Goal: Task Accomplishment & Management: Use online tool/utility

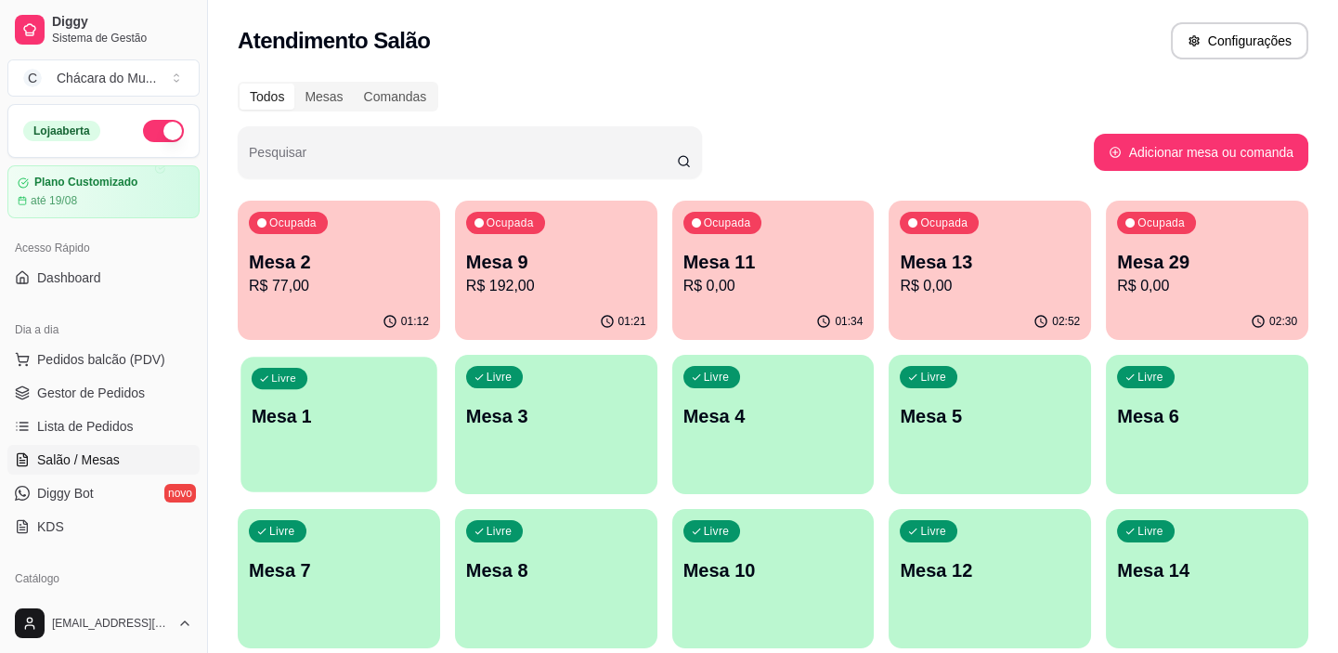
click at [359, 480] on div "button" at bounding box center [338, 480] width 196 height 21
click at [360, 476] on div "button" at bounding box center [338, 480] width 196 height 21
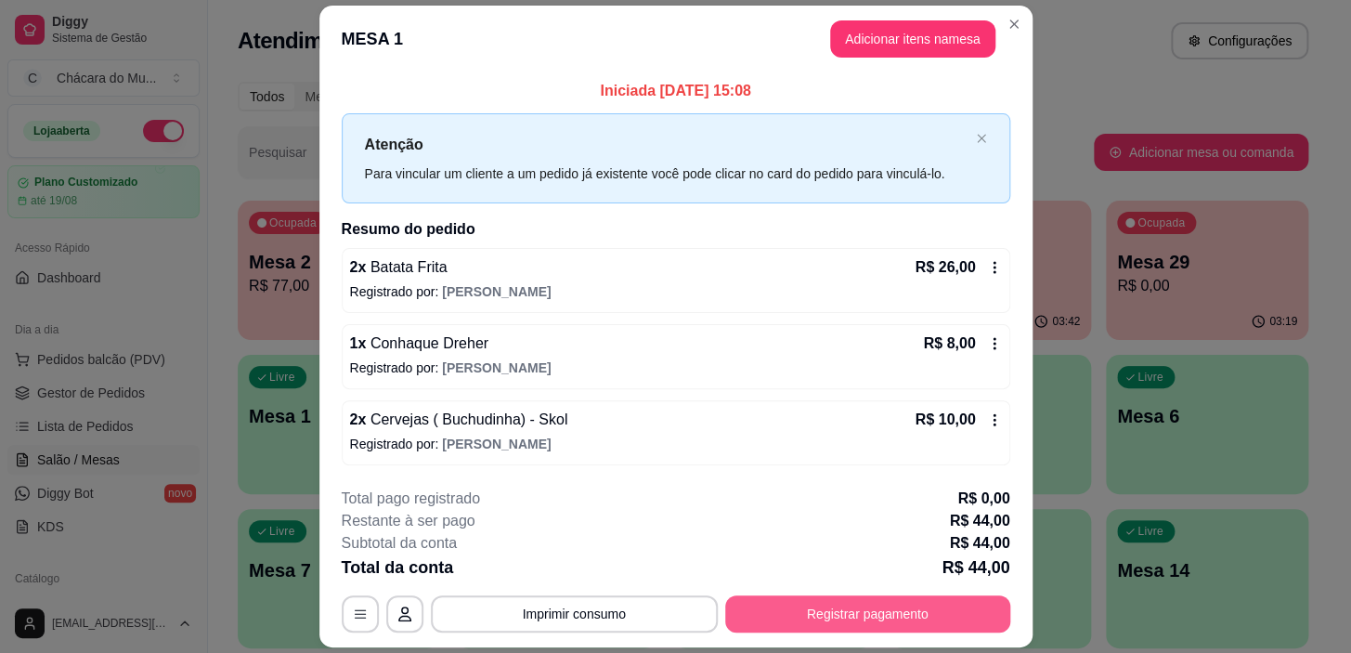
click at [754, 603] on button "Registrar pagamento" at bounding box center [867, 613] width 285 height 37
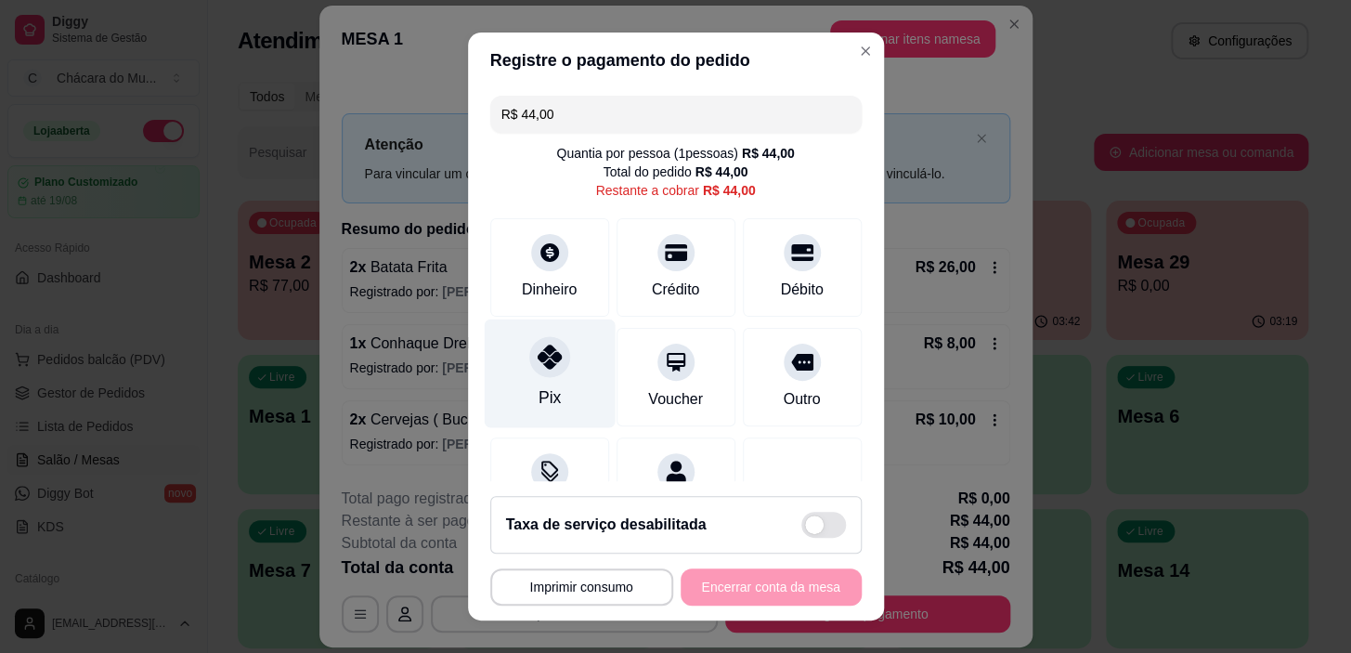
click at [548, 362] on icon at bounding box center [549, 356] width 24 height 24
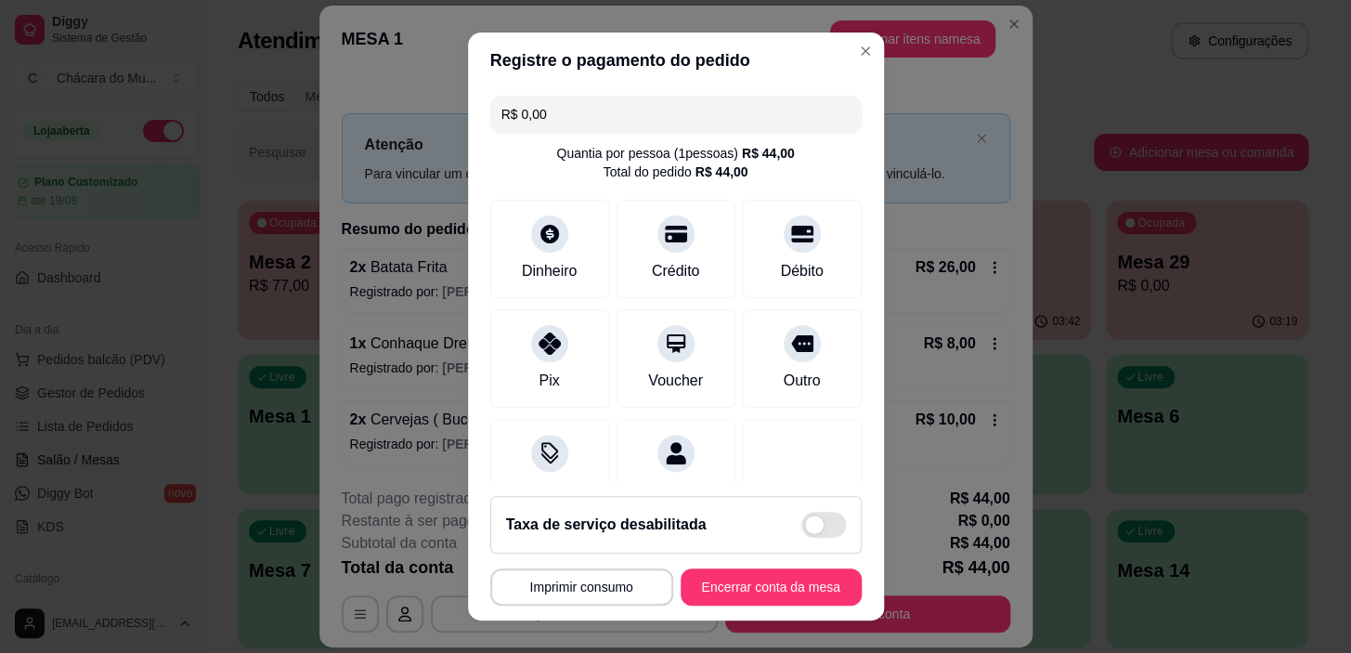
click at [585, 113] on input "R$ 0,00" at bounding box center [675, 114] width 349 height 37
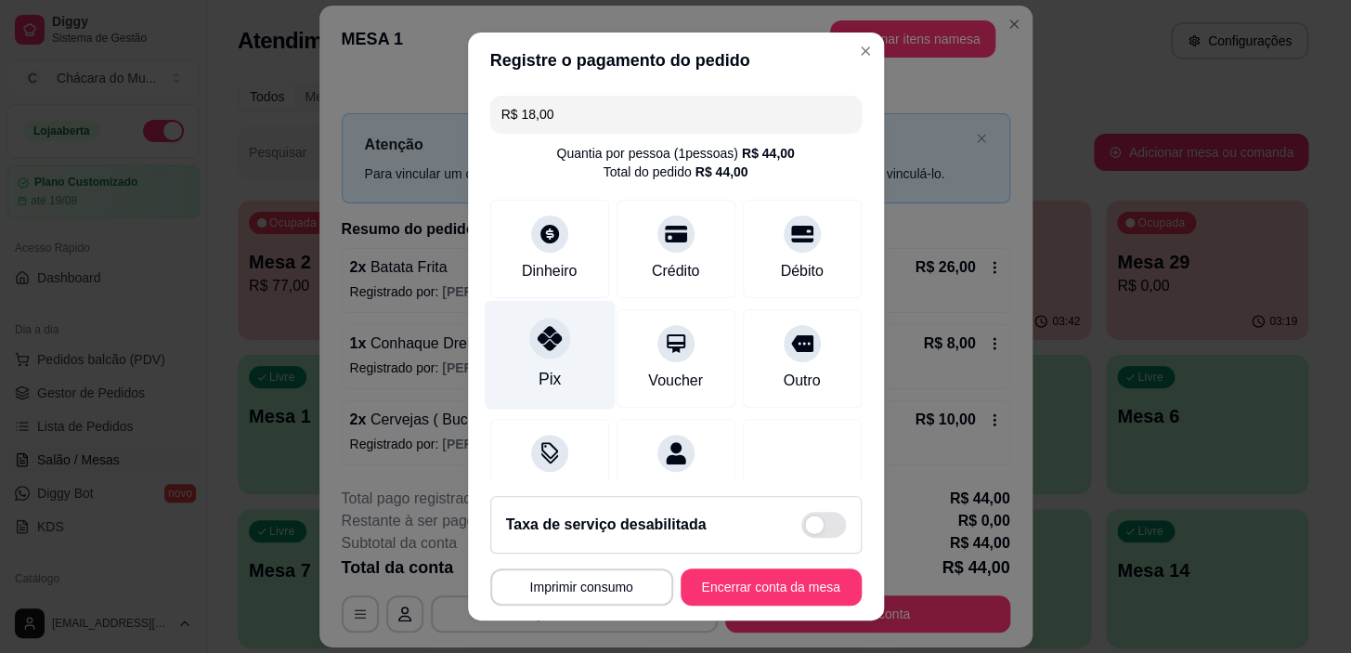
type input "R$ 18,00"
click at [541, 326] on div at bounding box center [549, 338] width 41 height 41
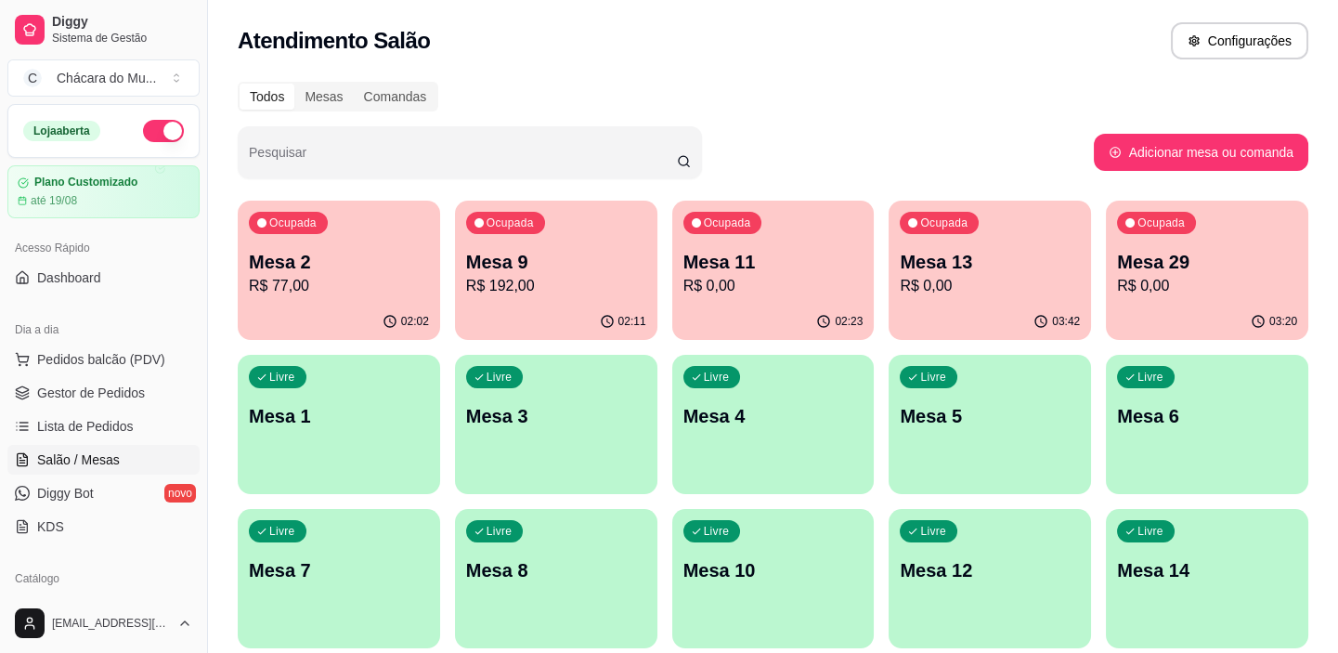
click at [383, 381] on div "Livre Mesa 1" at bounding box center [339, 413] width 202 height 117
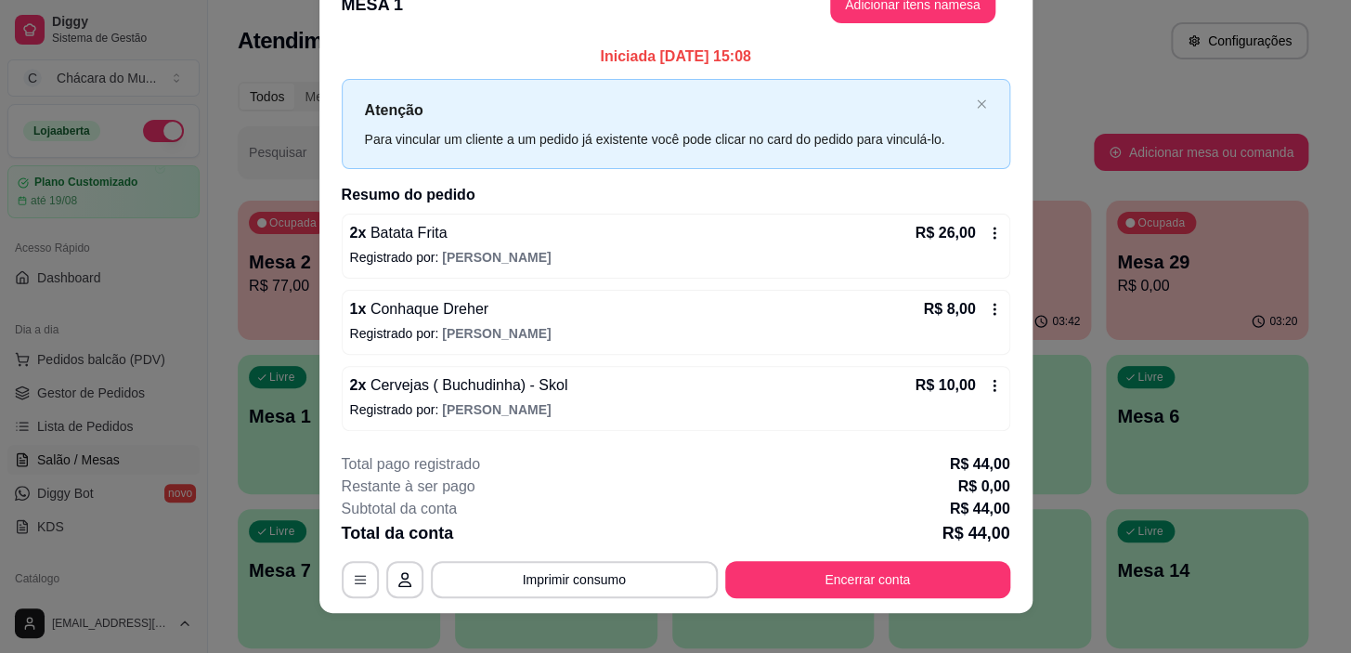
scroll to position [54, 0]
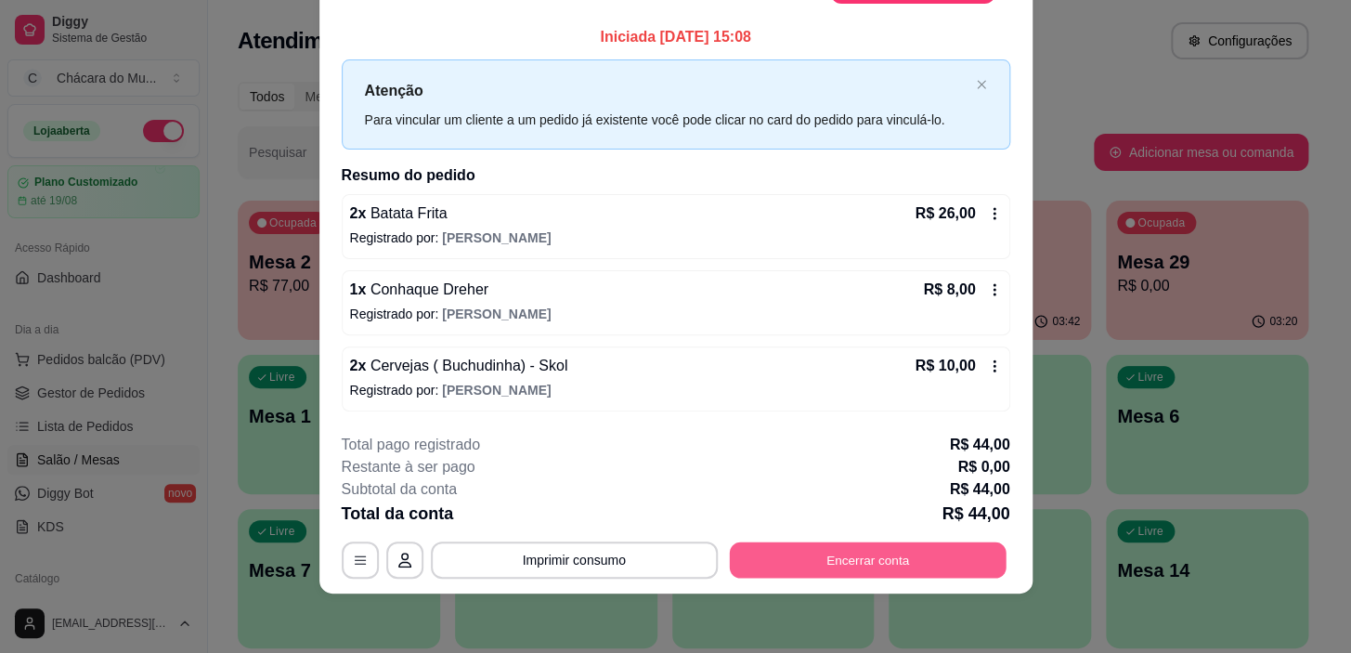
click at [772, 570] on button "Encerrar conta" at bounding box center [867, 560] width 277 height 36
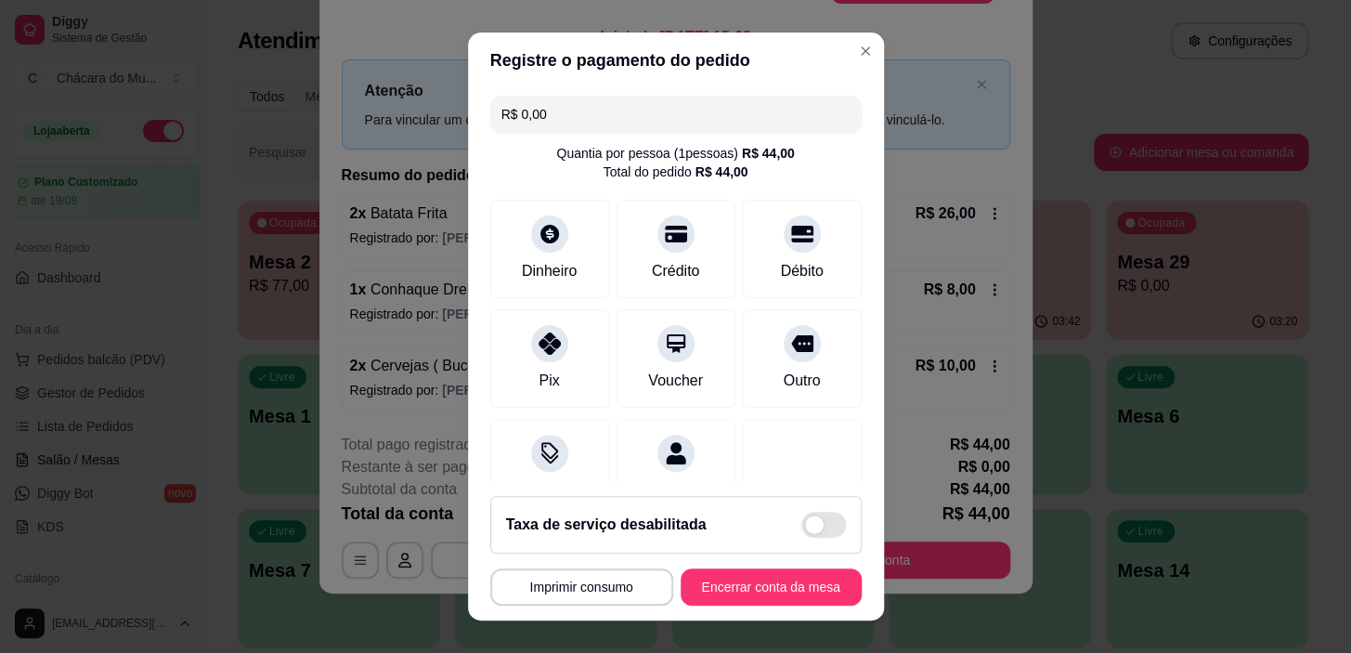
click at [584, 101] on input "R$ 0,00" at bounding box center [675, 114] width 349 height 37
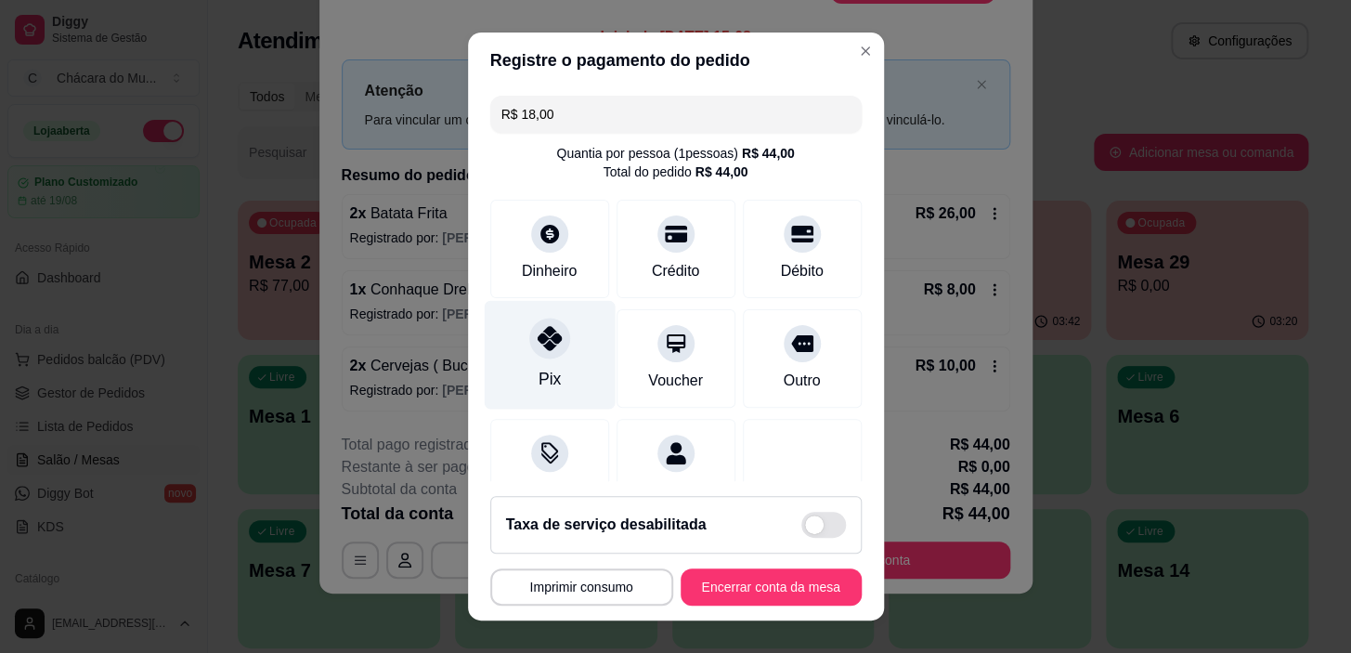
type input "R$ 18,00"
click at [562, 311] on div "Pix" at bounding box center [549, 355] width 131 height 109
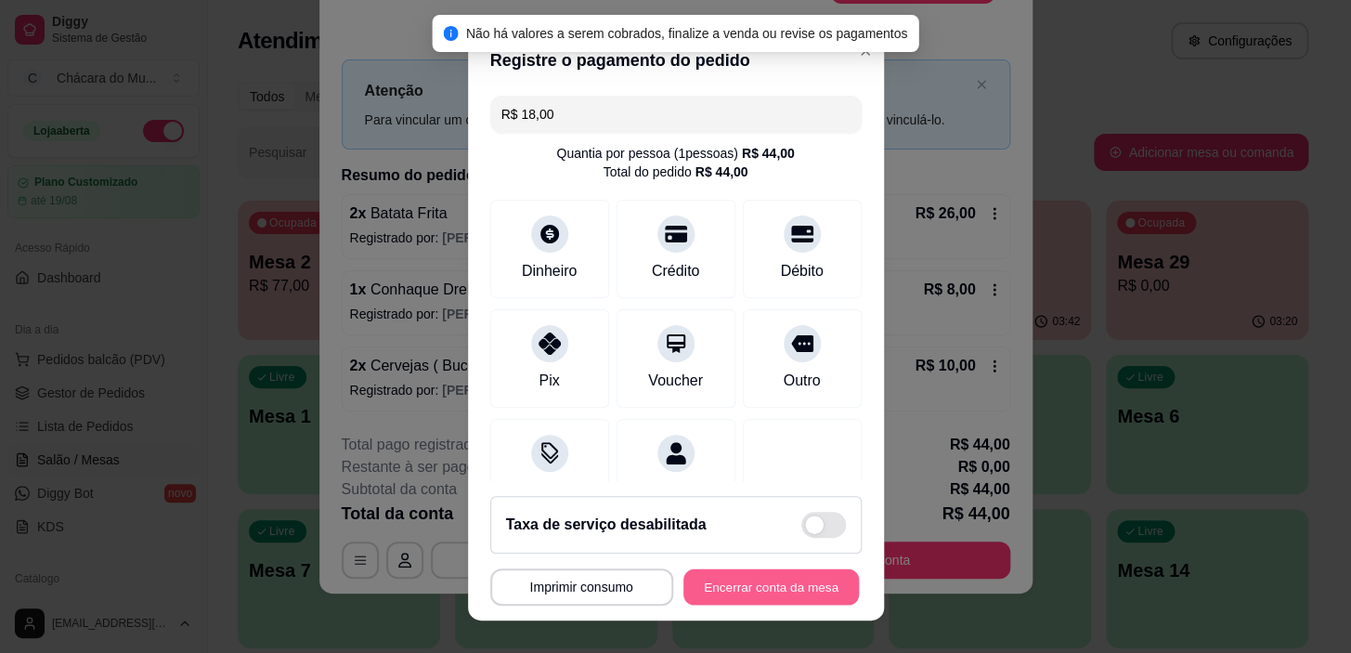
click at [693, 588] on button "Encerrar conta da mesa" at bounding box center [770, 586] width 175 height 36
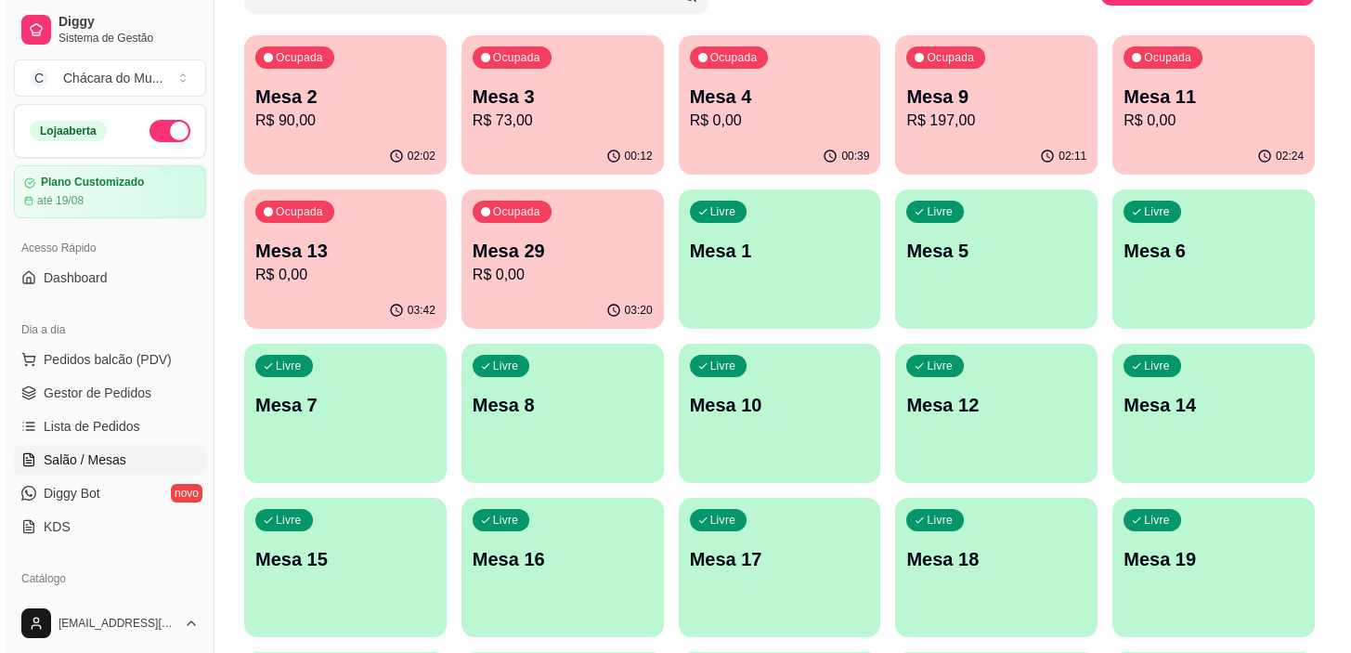
scroll to position [168, 0]
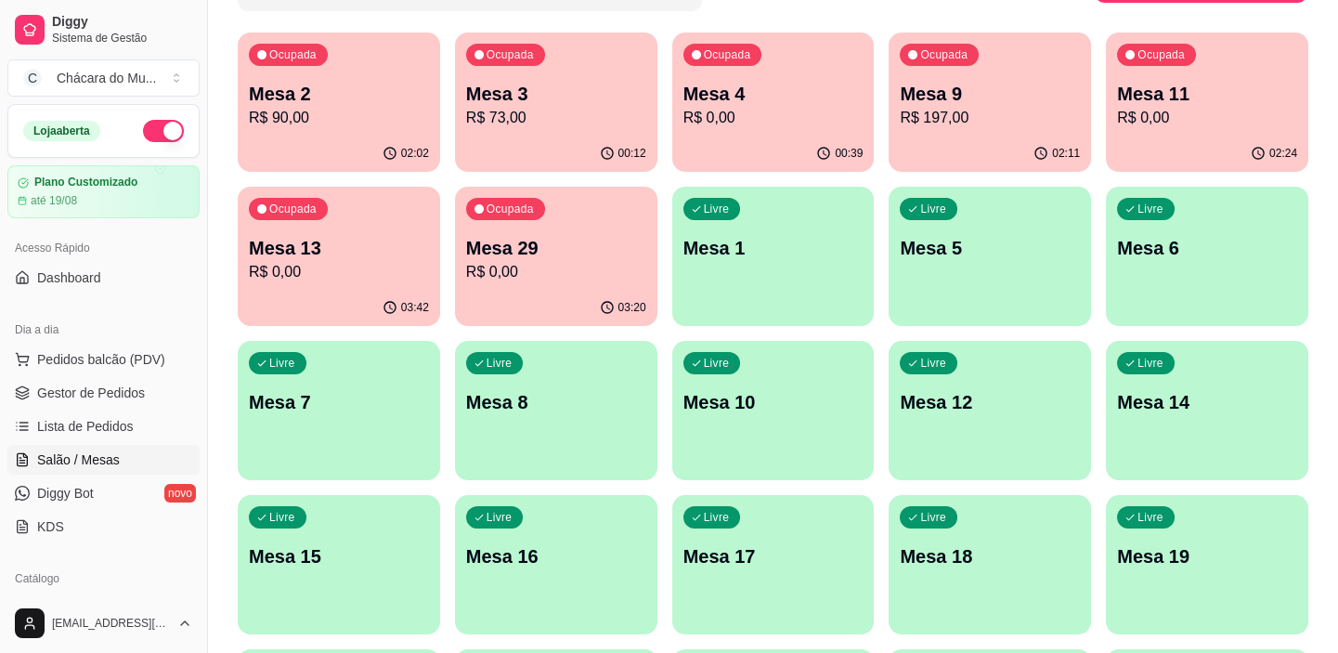
click at [728, 279] on div "Livre Mesa 1" at bounding box center [773, 245] width 202 height 117
click at [747, 253] on p "Mesa 1" at bounding box center [773, 248] width 175 height 25
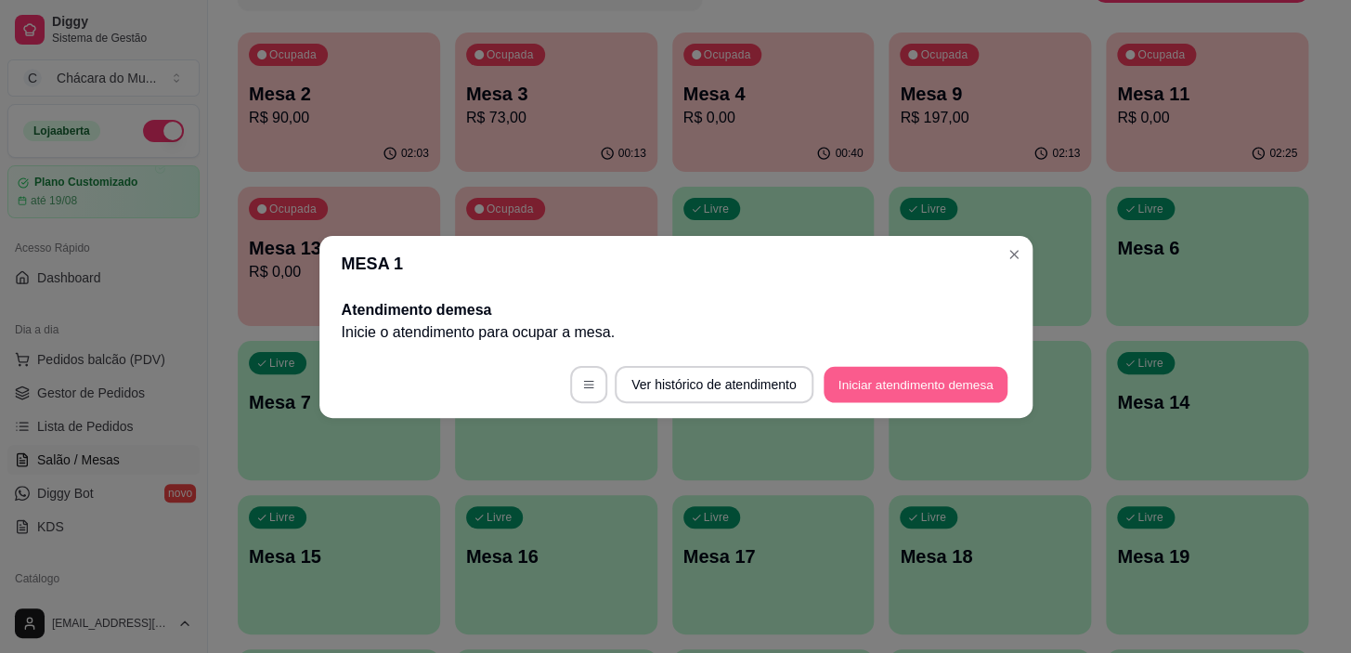
click at [823, 390] on button "Iniciar atendimento de mesa" at bounding box center [915, 384] width 184 height 36
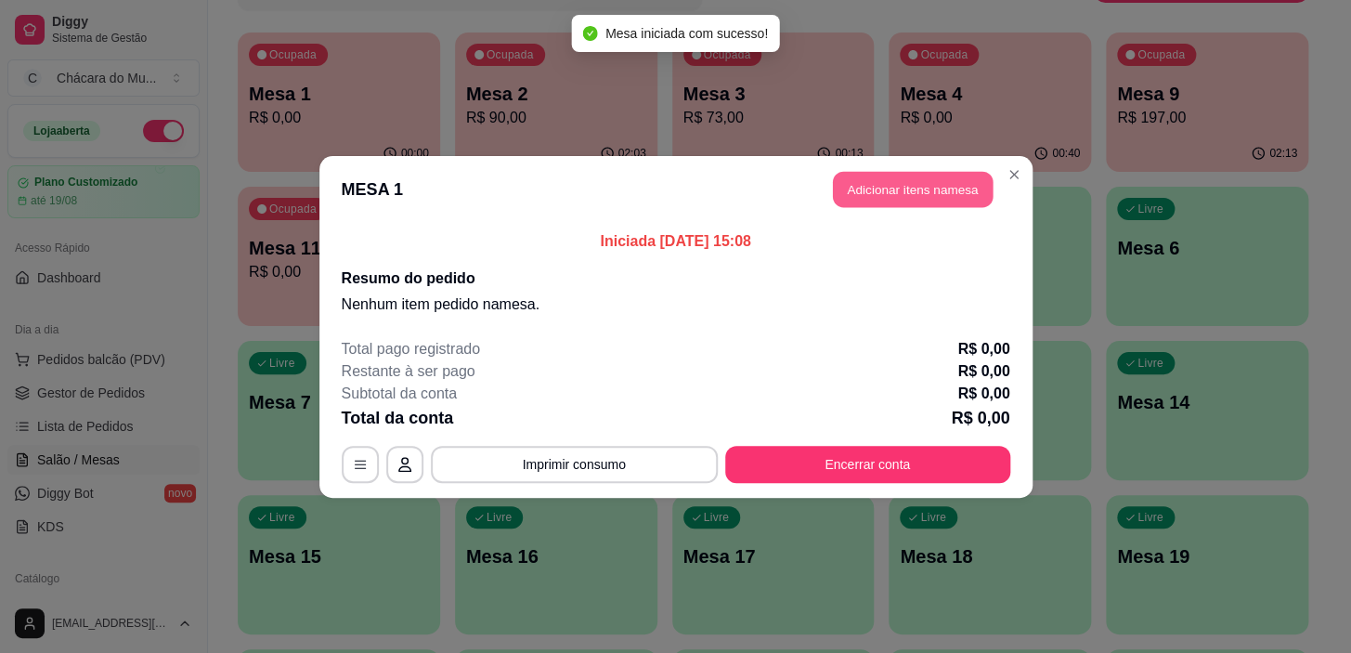
click at [965, 201] on button "Adicionar itens na mesa" at bounding box center [913, 189] width 160 height 36
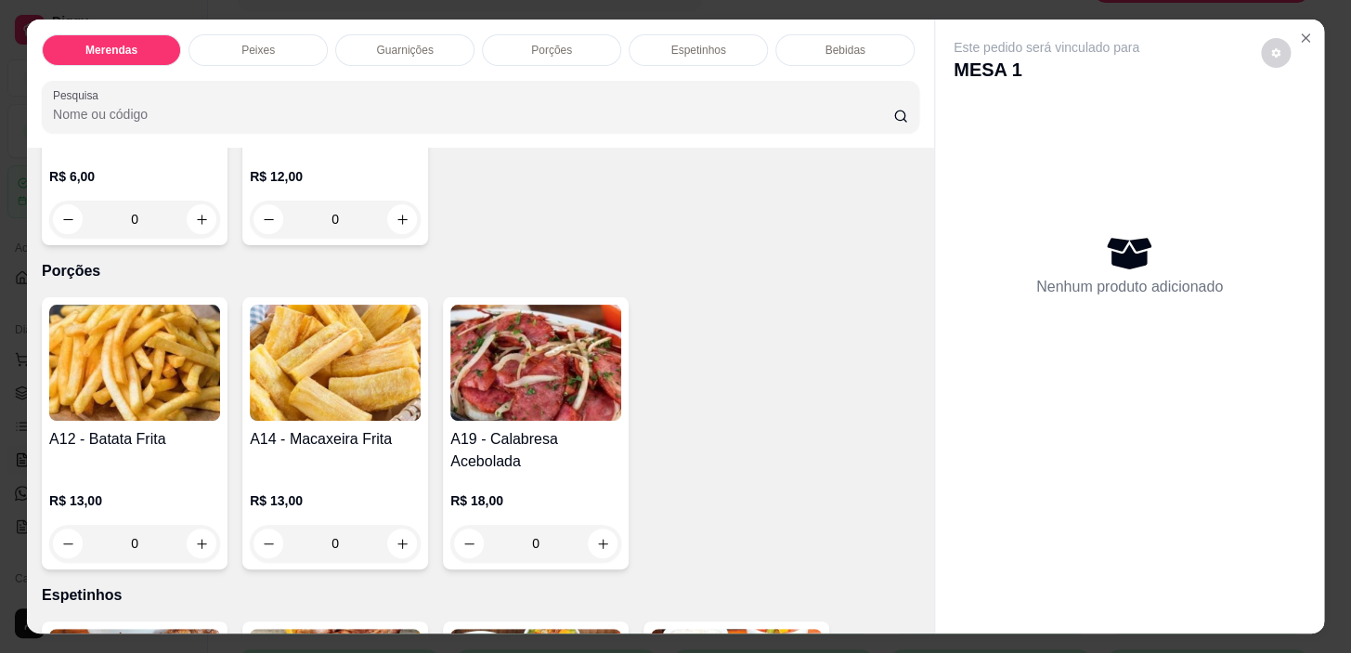
scroll to position [1181, 0]
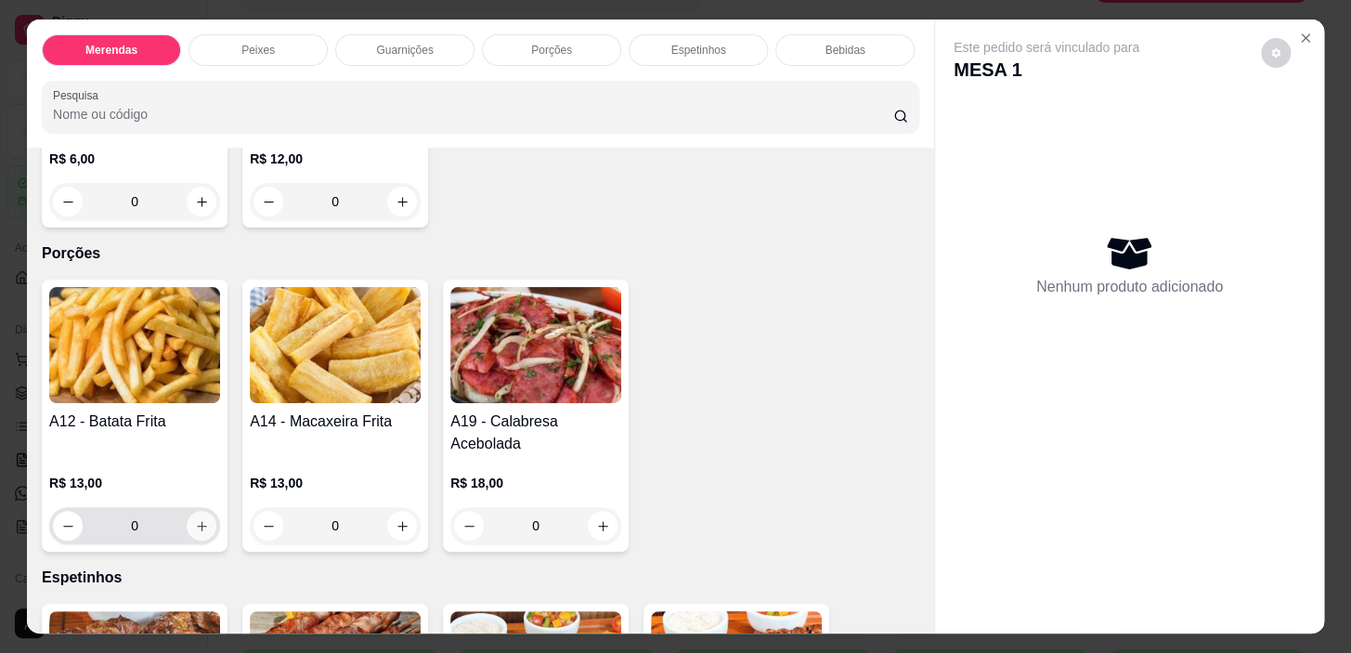
click at [195, 525] on icon "increase-product-quantity" at bounding box center [202, 526] width 14 height 14
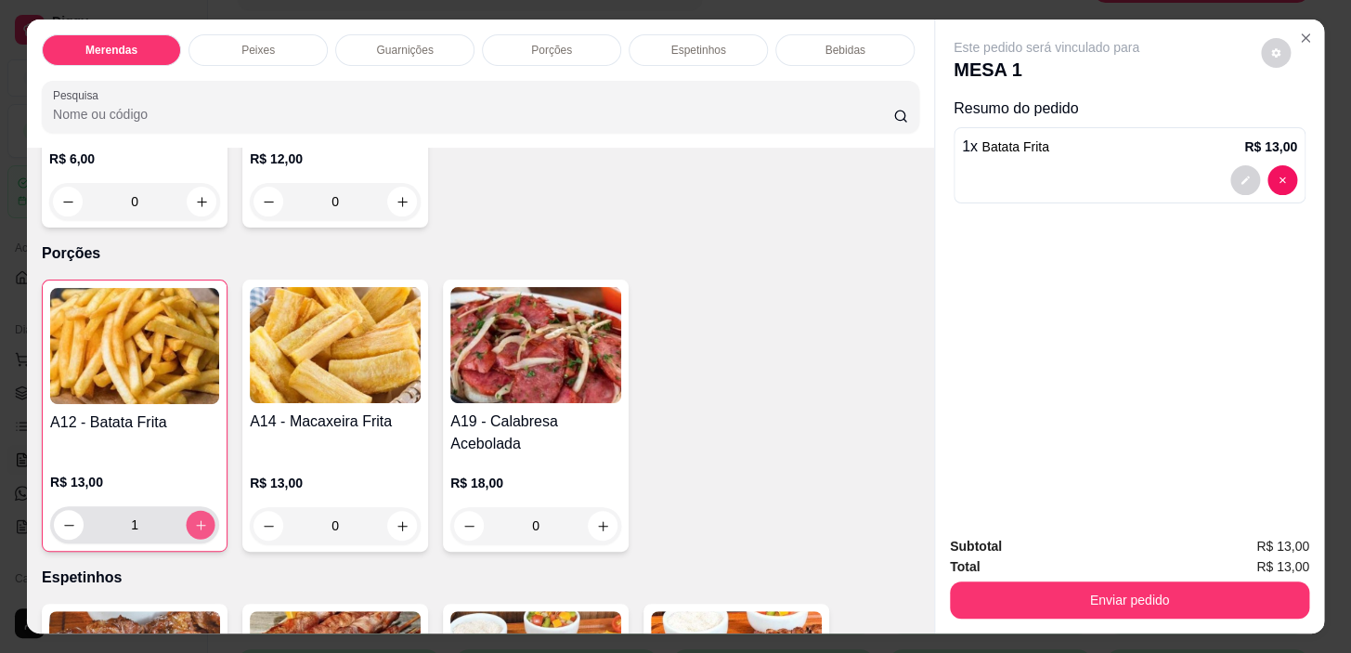
click at [194, 525] on icon "increase-product-quantity" at bounding box center [201, 525] width 14 height 14
type input "2"
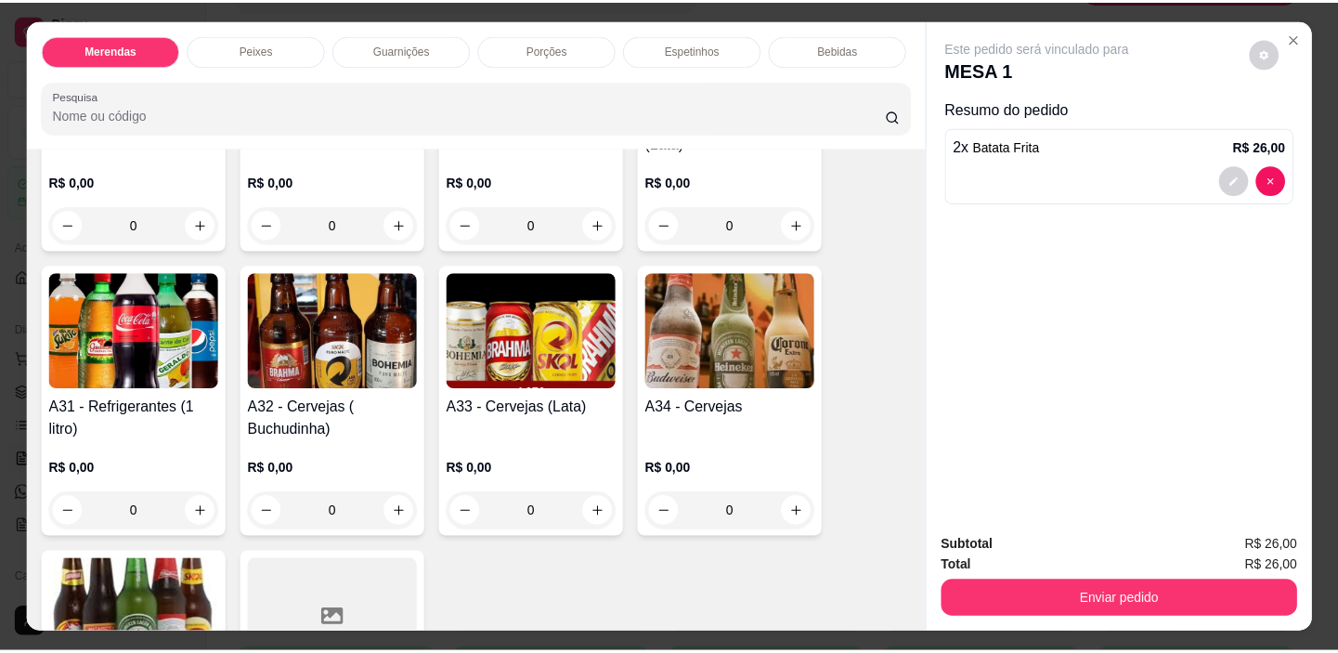
scroll to position [2363, 0]
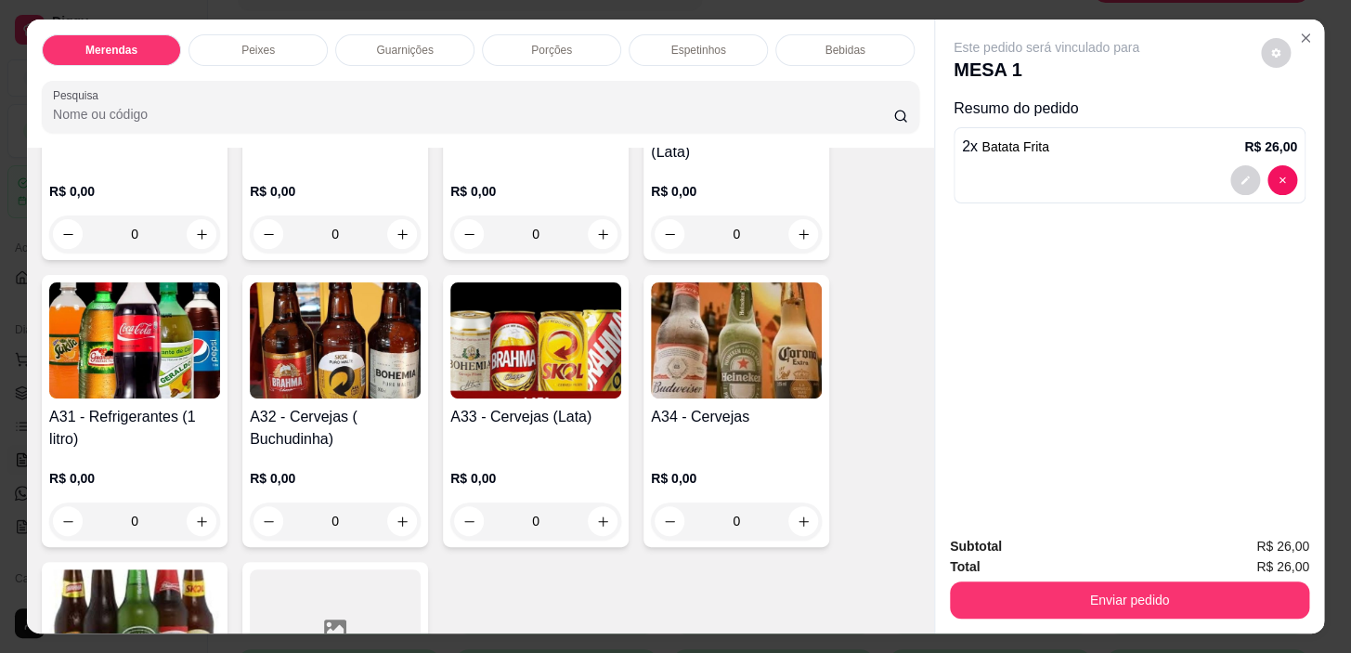
click at [395, 511] on div "0" at bounding box center [335, 520] width 171 height 37
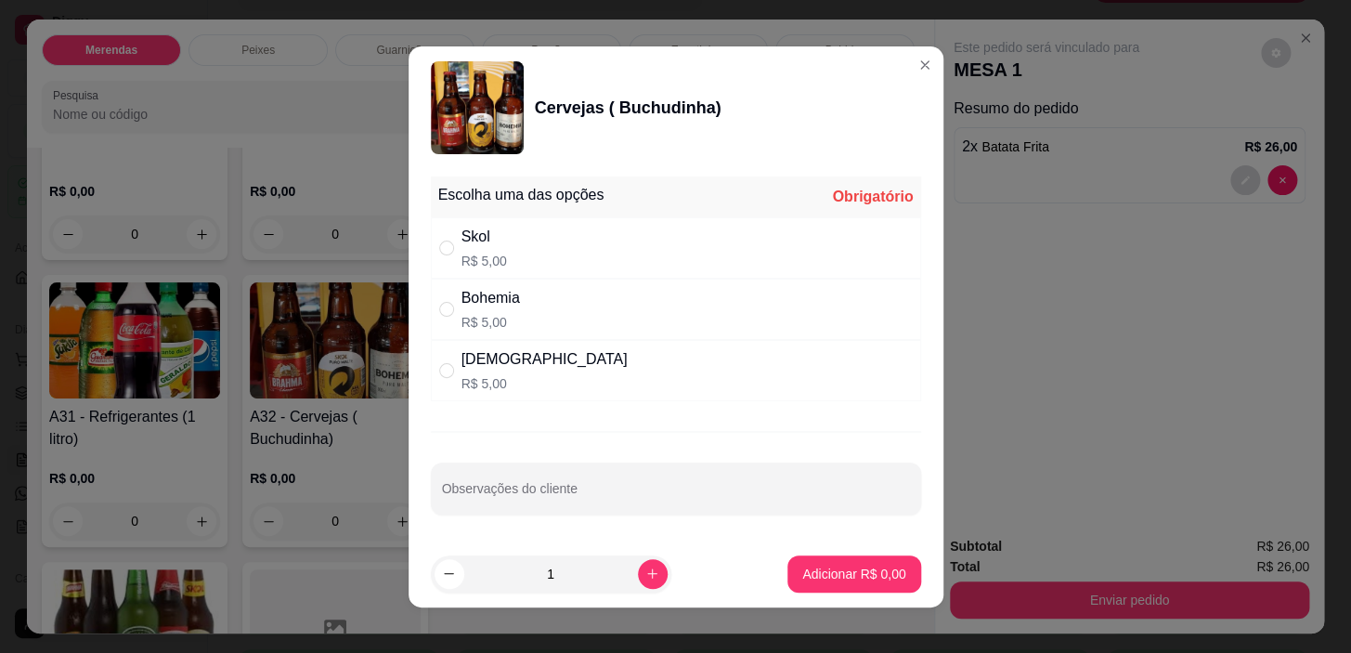
click at [546, 382] on div "Brahma R$ 5,00" at bounding box center [676, 370] width 490 height 61
radio input "true"
click at [645, 578] on icon "increase-product-quantity" at bounding box center [652, 573] width 14 height 14
click at [645, 566] on icon "increase-product-quantity" at bounding box center [652, 573] width 14 height 14
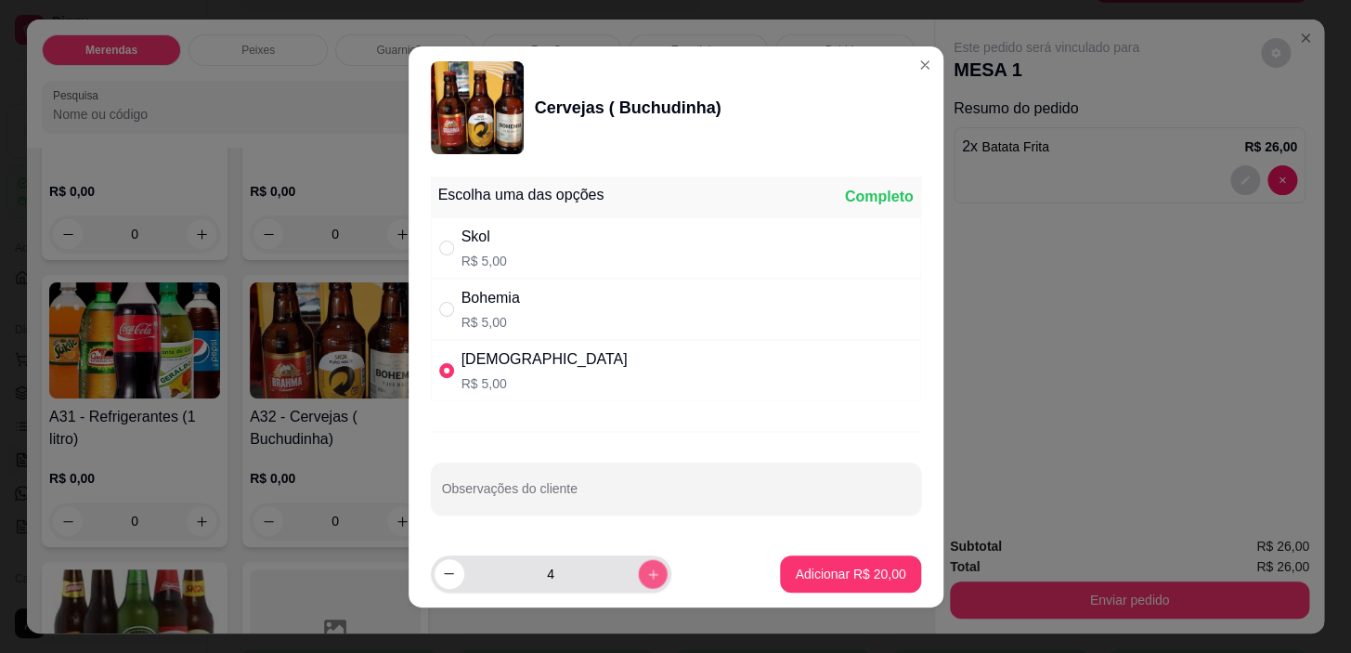
click at [645, 566] on icon "increase-product-quantity" at bounding box center [652, 573] width 14 height 14
type input "7"
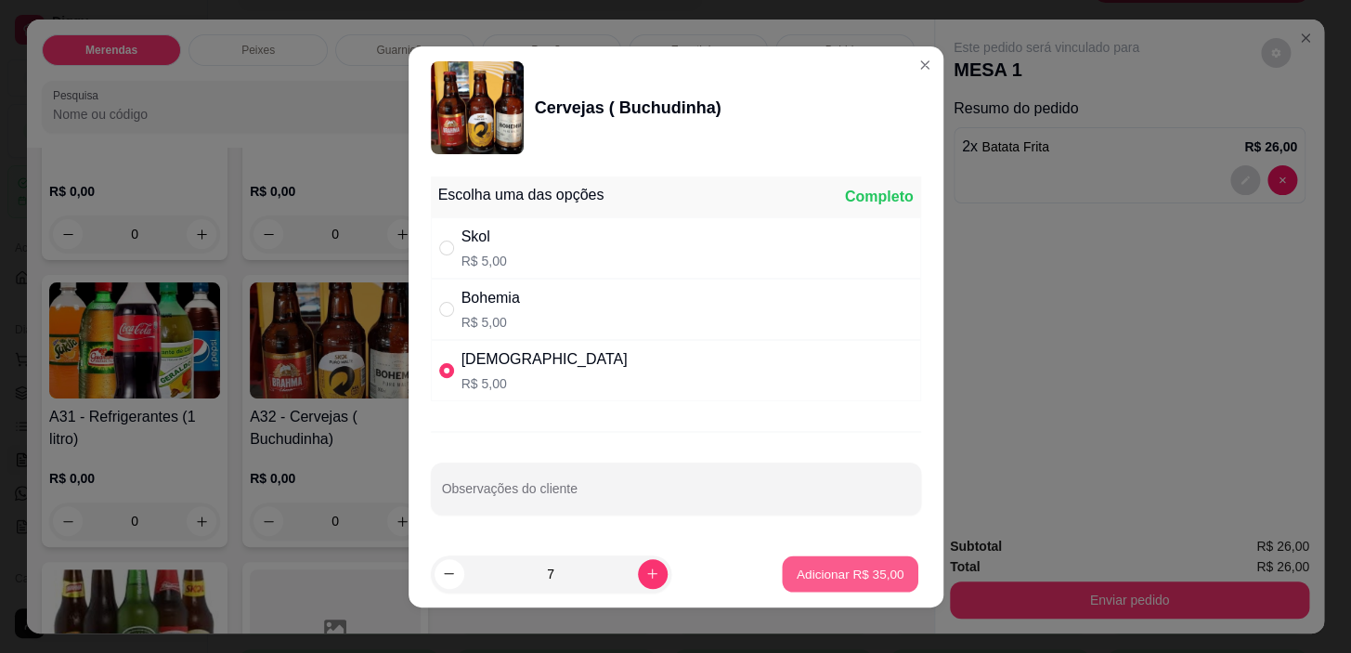
click at [783, 579] on button "Adicionar R$ 35,00" at bounding box center [851, 573] width 136 height 36
type input "7"
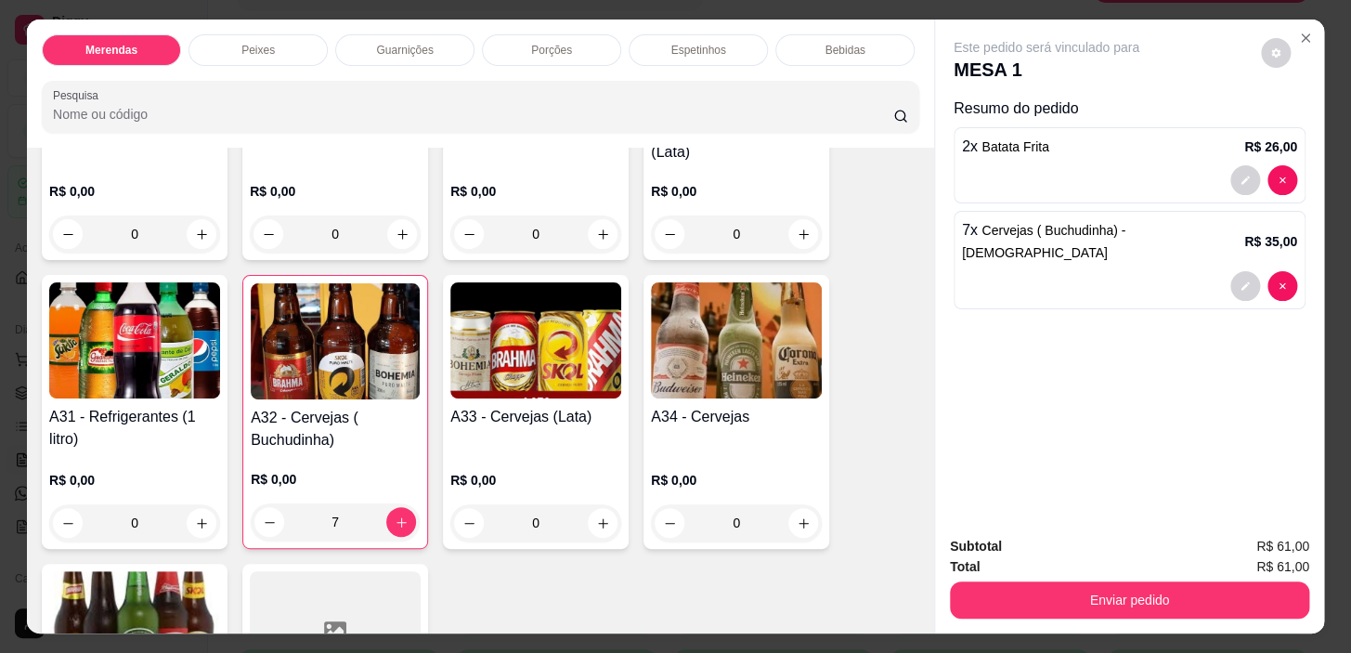
click at [264, 503] on div "7" at bounding box center [335, 521] width 169 height 37
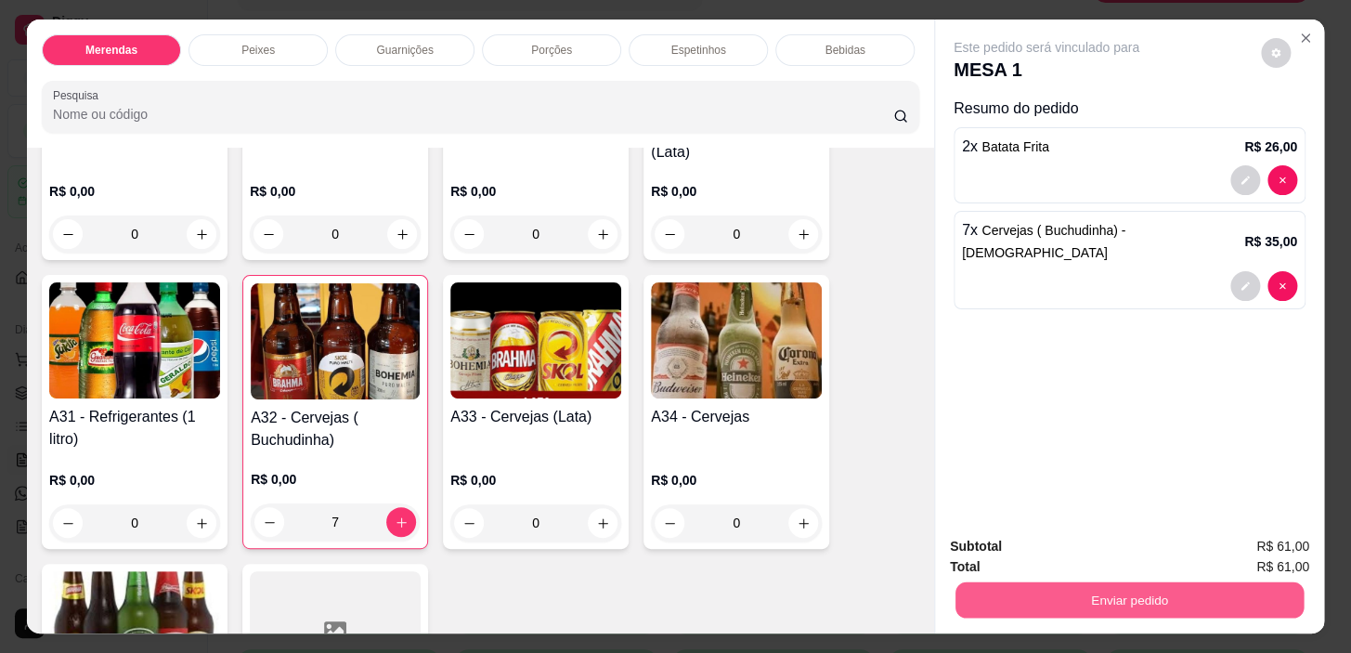
click at [1059, 583] on button "Enviar pedido" at bounding box center [1129, 600] width 348 height 36
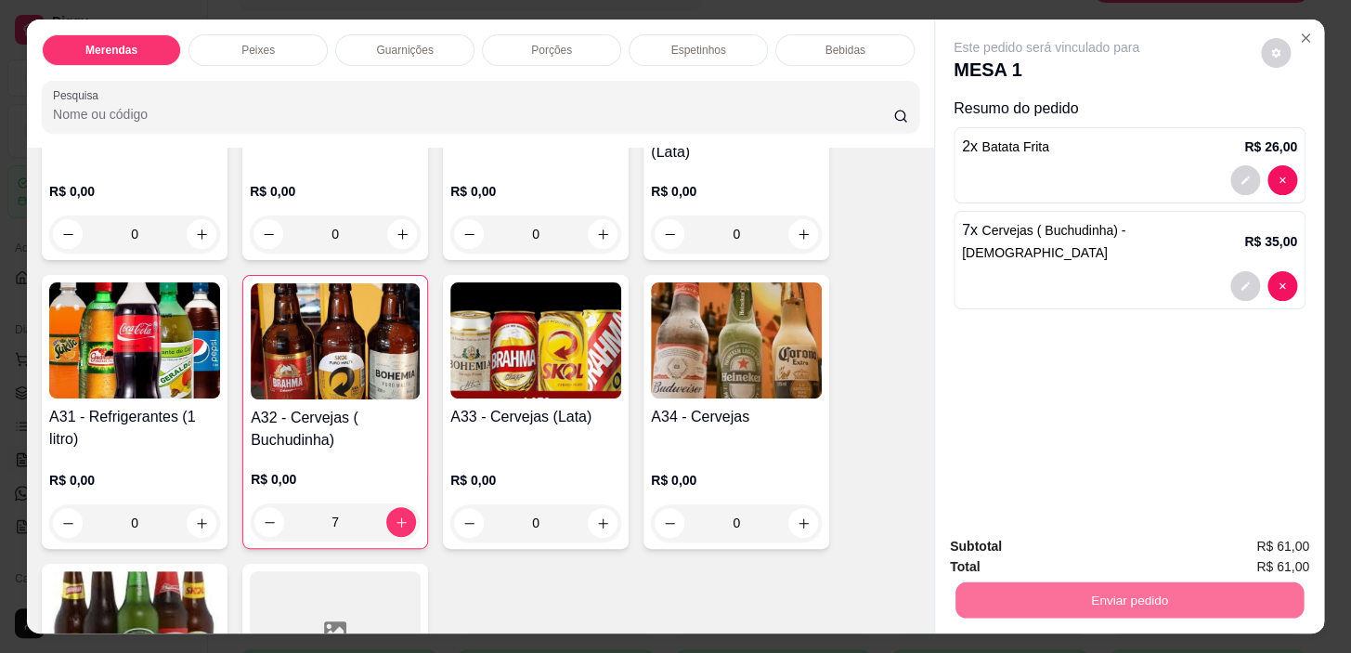
click at [1090, 551] on button "Não registrar e enviar pedido" at bounding box center [1067, 548] width 193 height 35
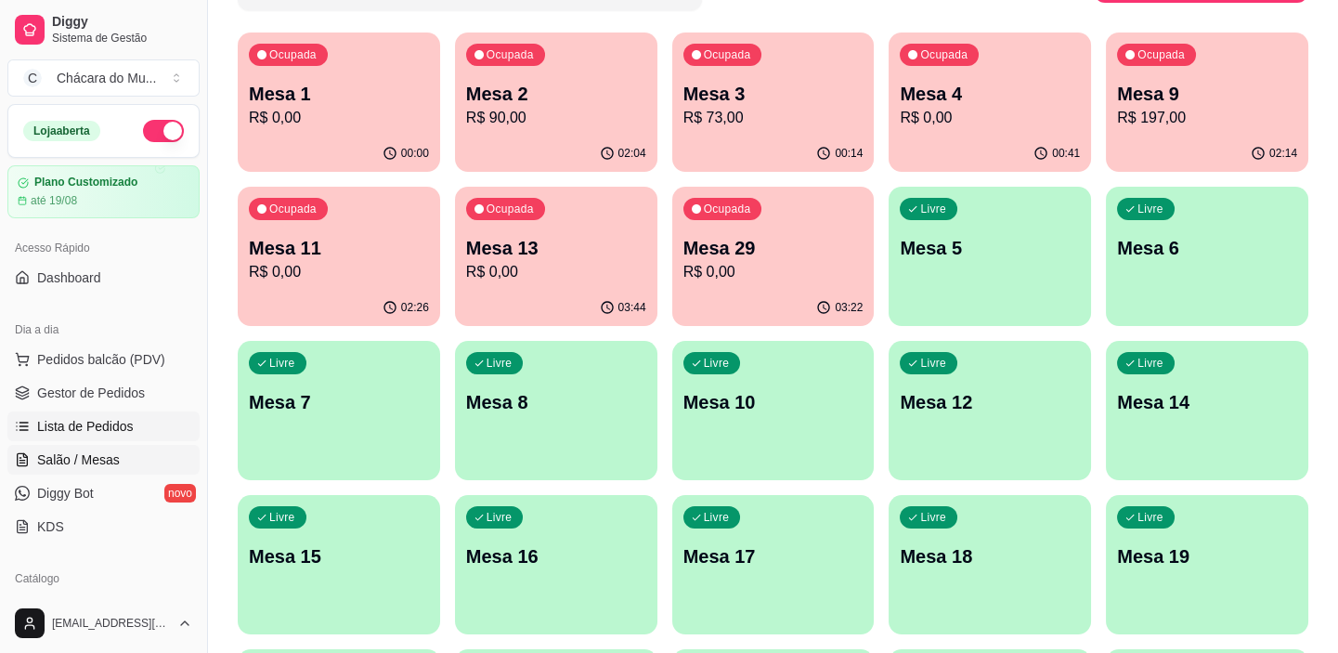
click at [151, 415] on link "Lista de Pedidos" at bounding box center [103, 426] width 192 height 30
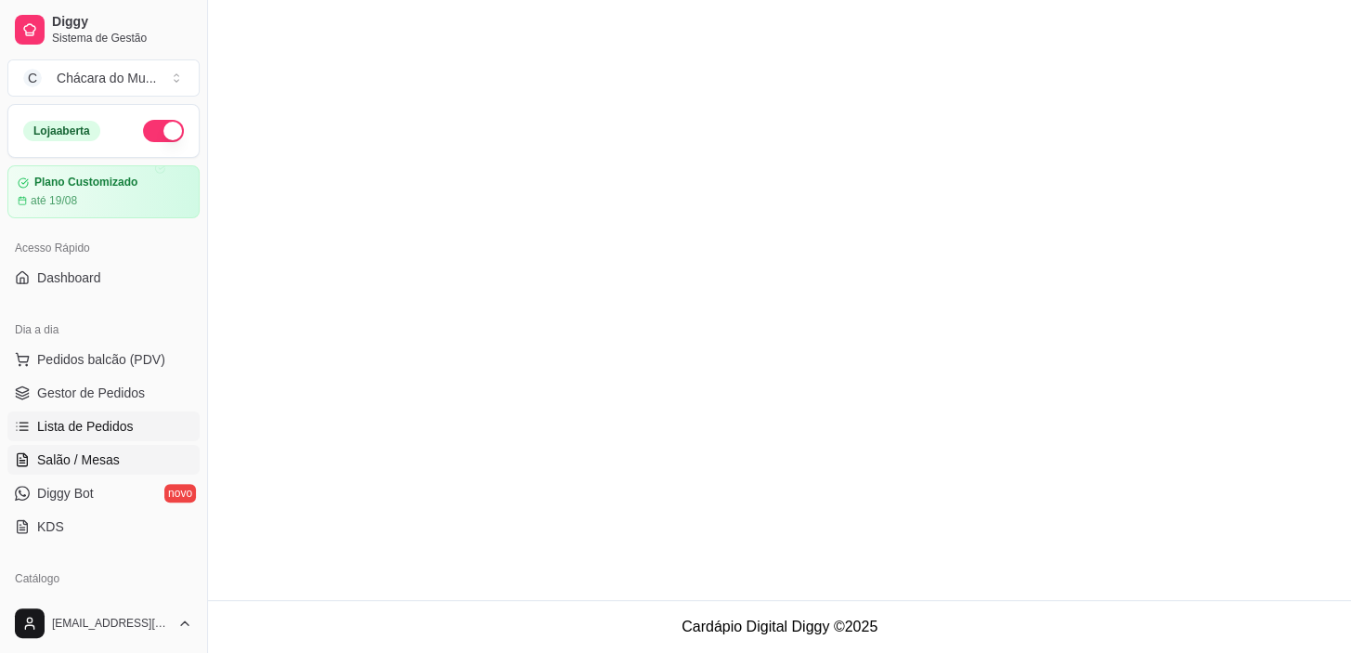
click at [145, 444] on ul "Pedidos balcão (PDV) Gestor de Pedidos Lista de Pedidos Salão / Mesas Diggy Bot…" at bounding box center [103, 442] width 192 height 197
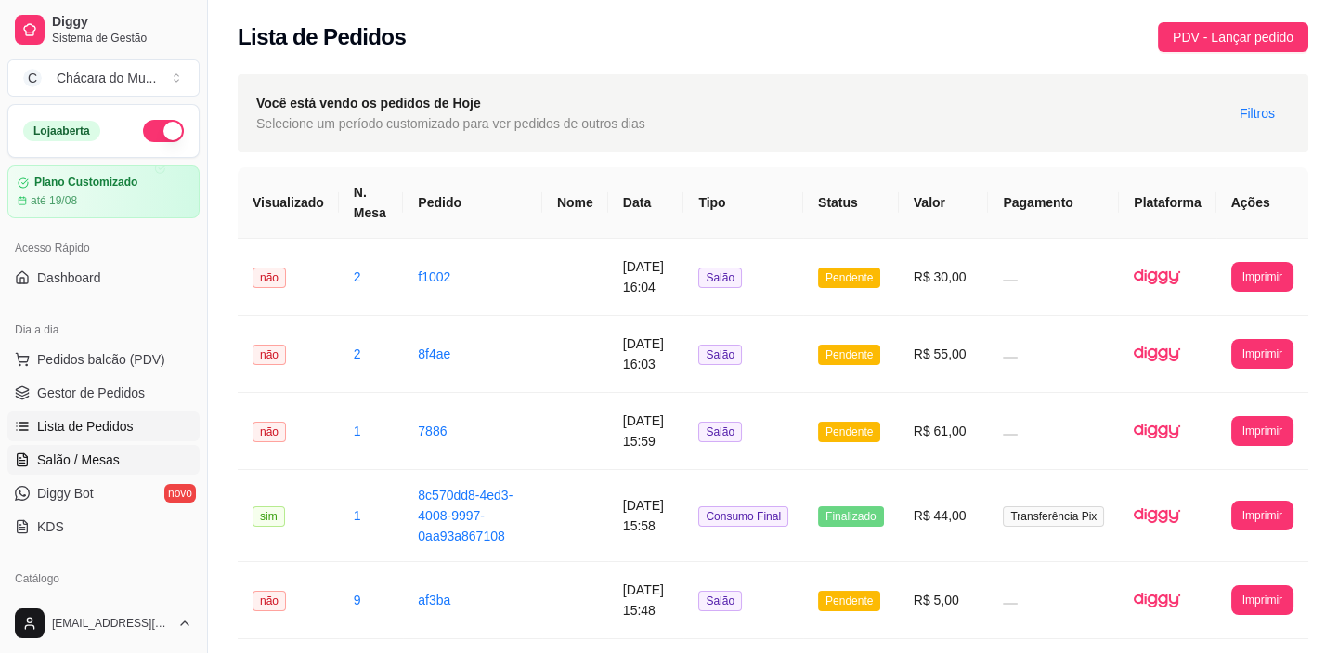
click at [147, 451] on link "Salão / Mesas" at bounding box center [103, 460] width 192 height 30
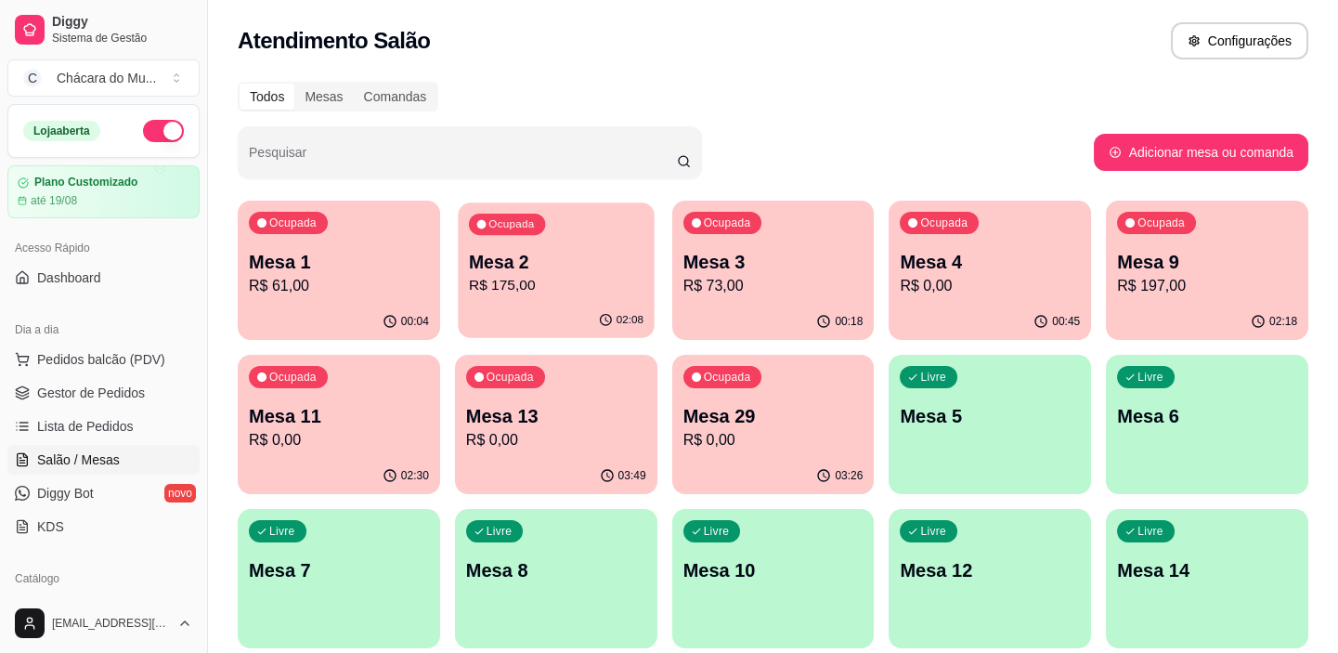
click at [568, 309] on div "02:08" at bounding box center [556, 320] width 196 height 35
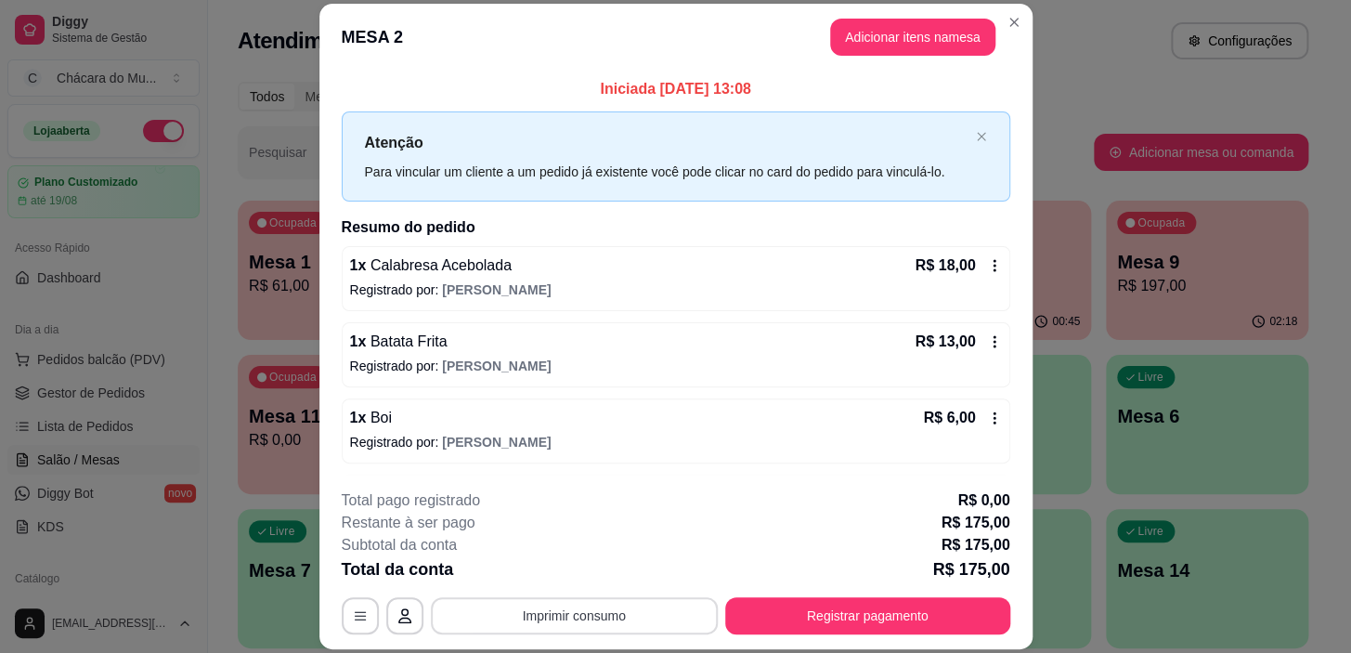
click at [631, 610] on button "Imprimir consumo" at bounding box center [574, 615] width 287 height 37
click at [594, 567] on button "IMPRESSORA" at bounding box center [573, 572] width 130 height 29
